Goal: Information Seeking & Learning: Find specific page/section

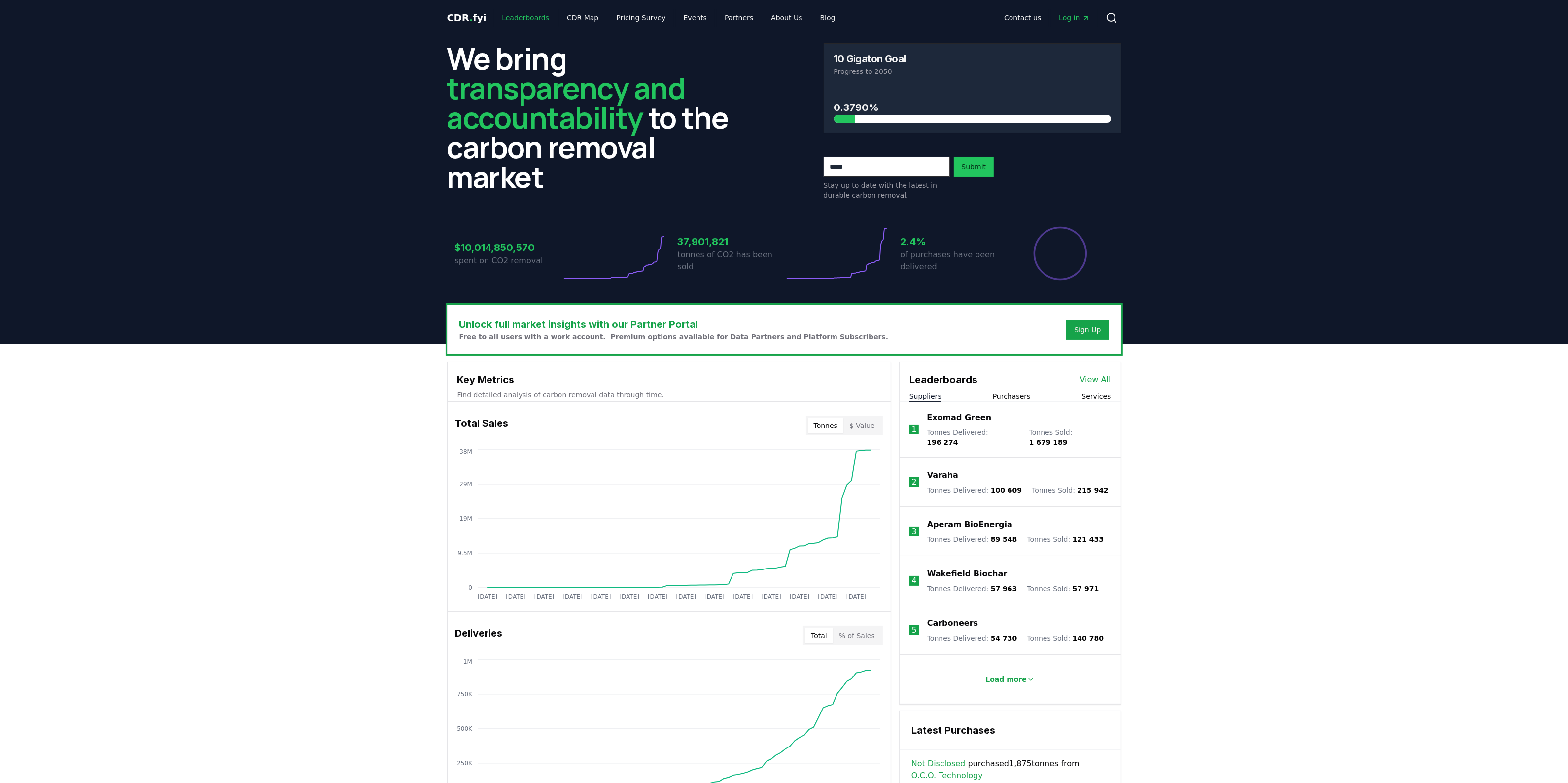
click at [523, 20] on link "Leaderboards" at bounding box center [526, 18] width 63 height 18
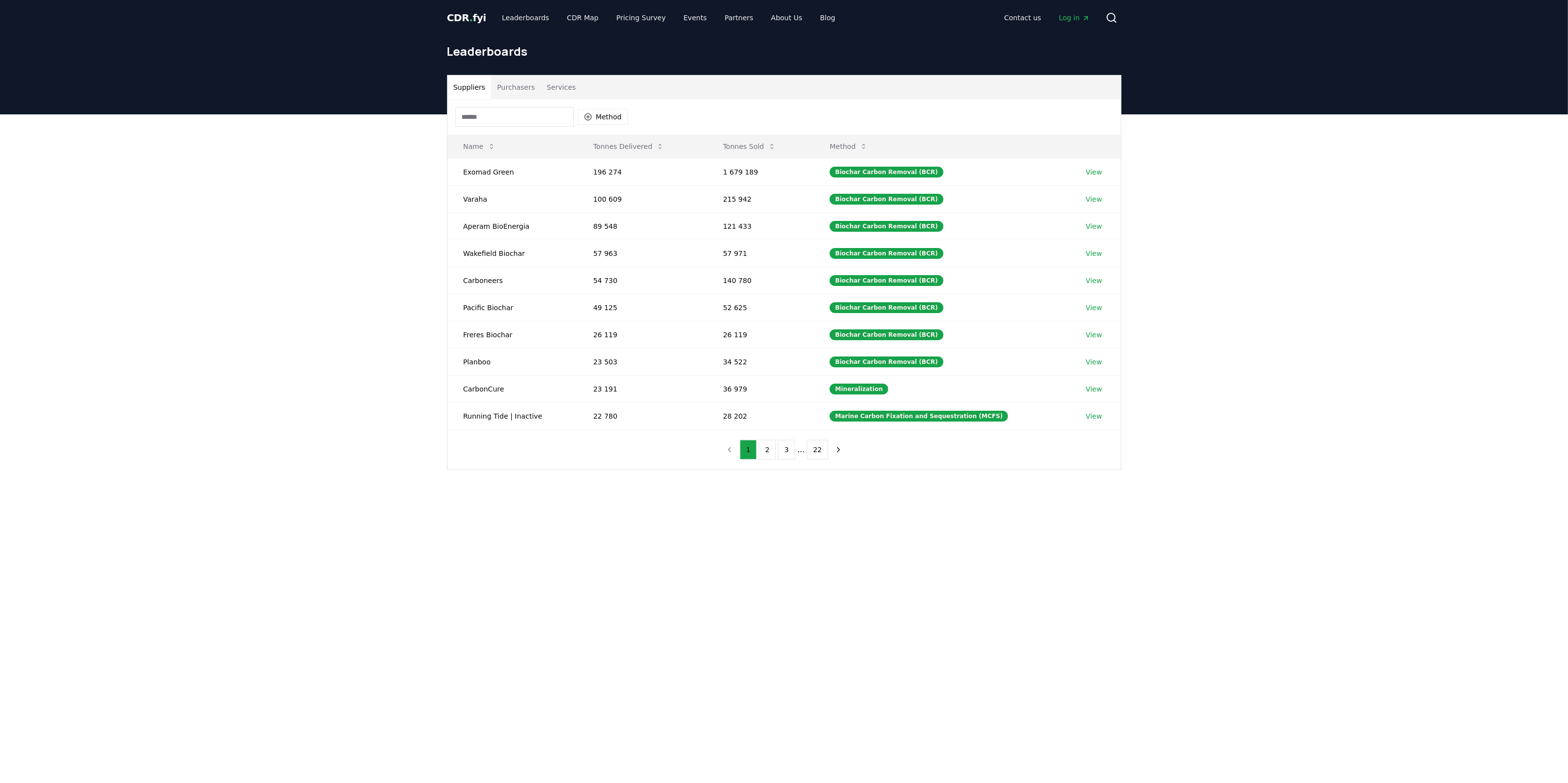
click at [513, 90] on button "Purchasers" at bounding box center [515, 87] width 50 height 24
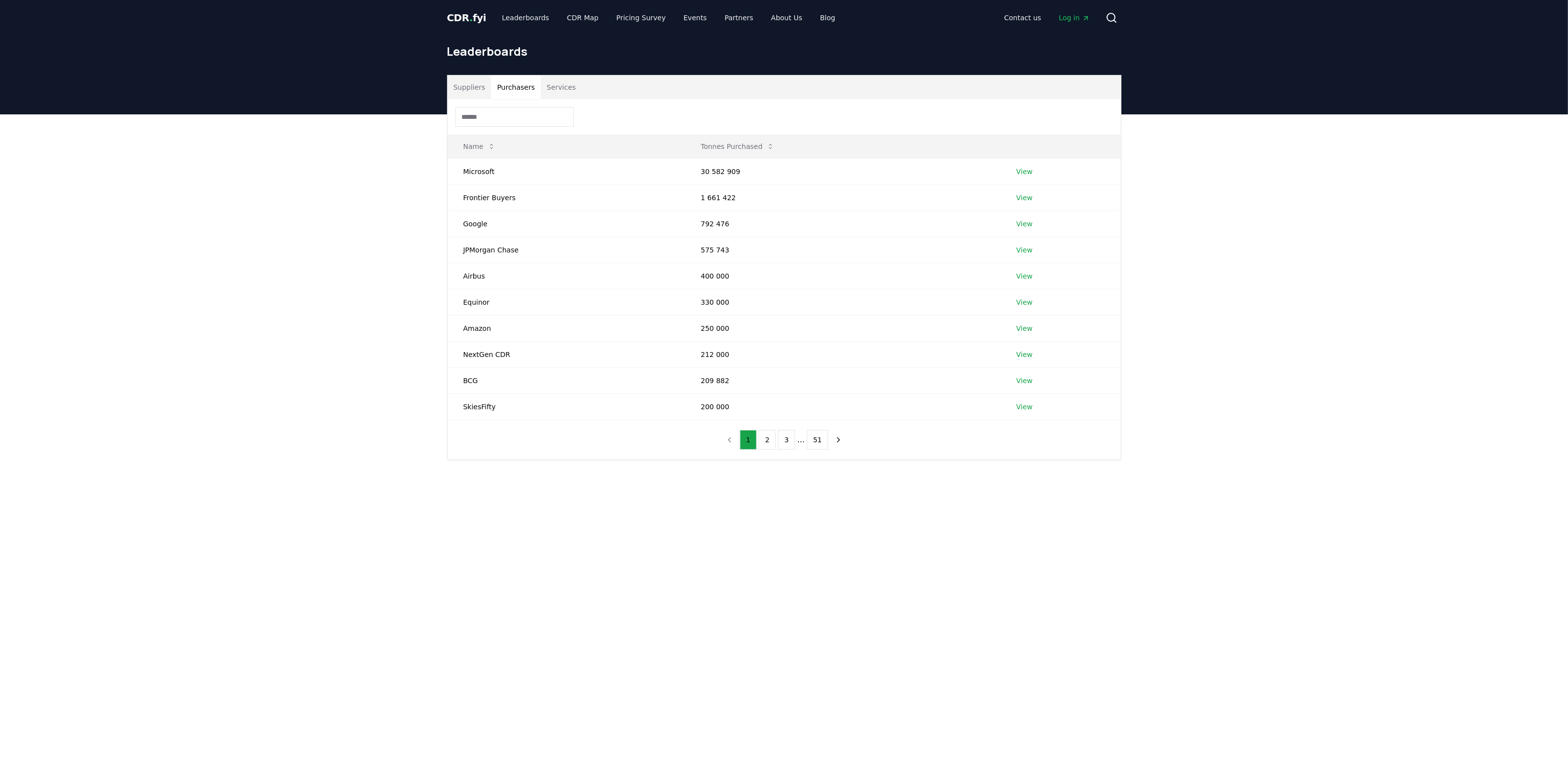
click at [511, 119] on input at bounding box center [514, 117] width 118 height 20
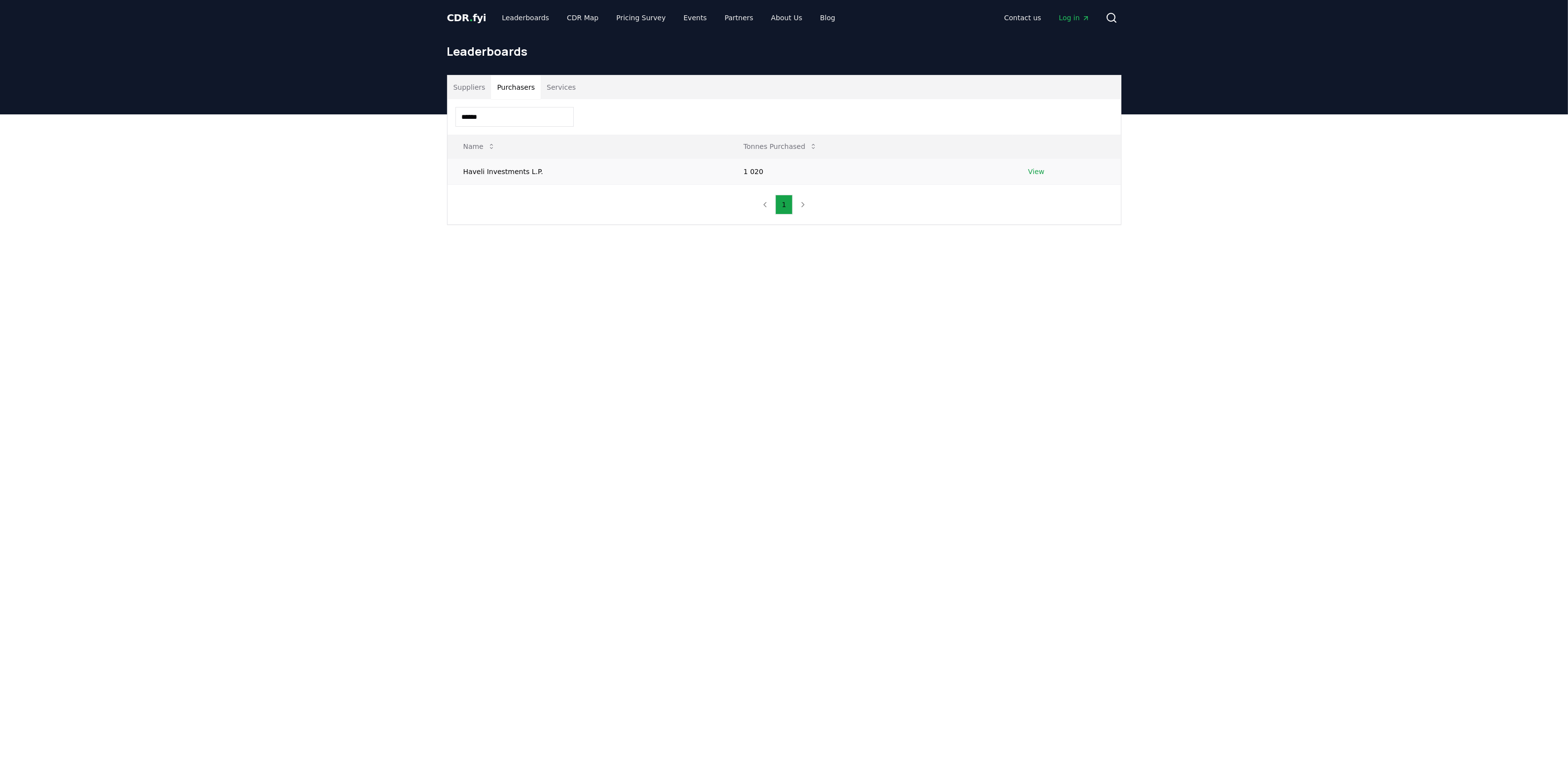
type input "******"
click at [495, 168] on td "Haveli Investments L.P." at bounding box center [588, 171] width 281 height 26
click at [1044, 166] on td "View" at bounding box center [1067, 171] width 108 height 26
click at [1033, 171] on link "View" at bounding box center [1036, 171] width 16 height 10
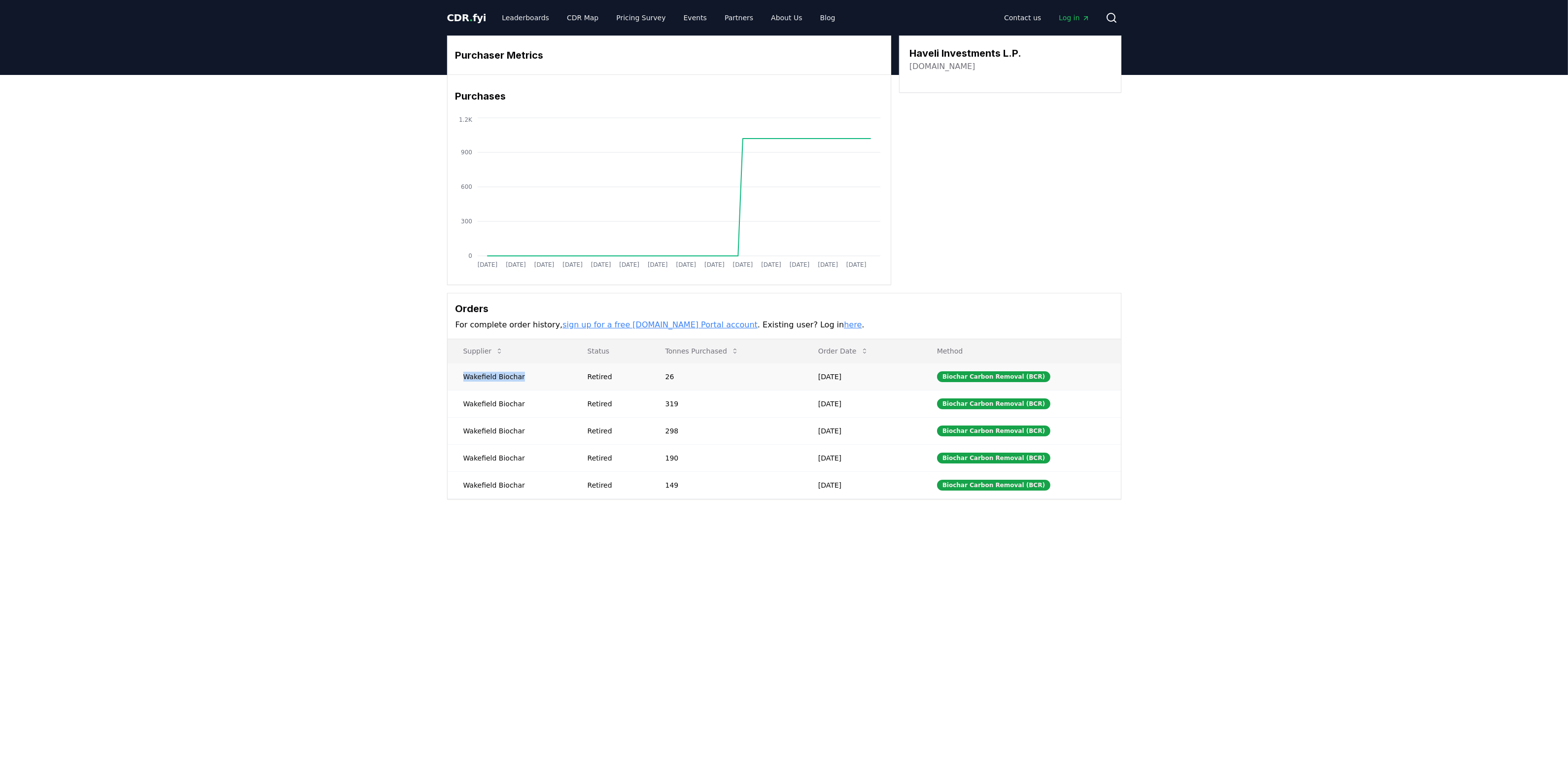
drag, startPoint x: 483, startPoint y: 378, endPoint x: 511, endPoint y: 373, distance: 28.4
click at [511, 373] on td "Wakefield Biochar" at bounding box center [510, 377] width 124 height 27
